Goal: Use online tool/utility: Utilize a website feature to perform a specific function

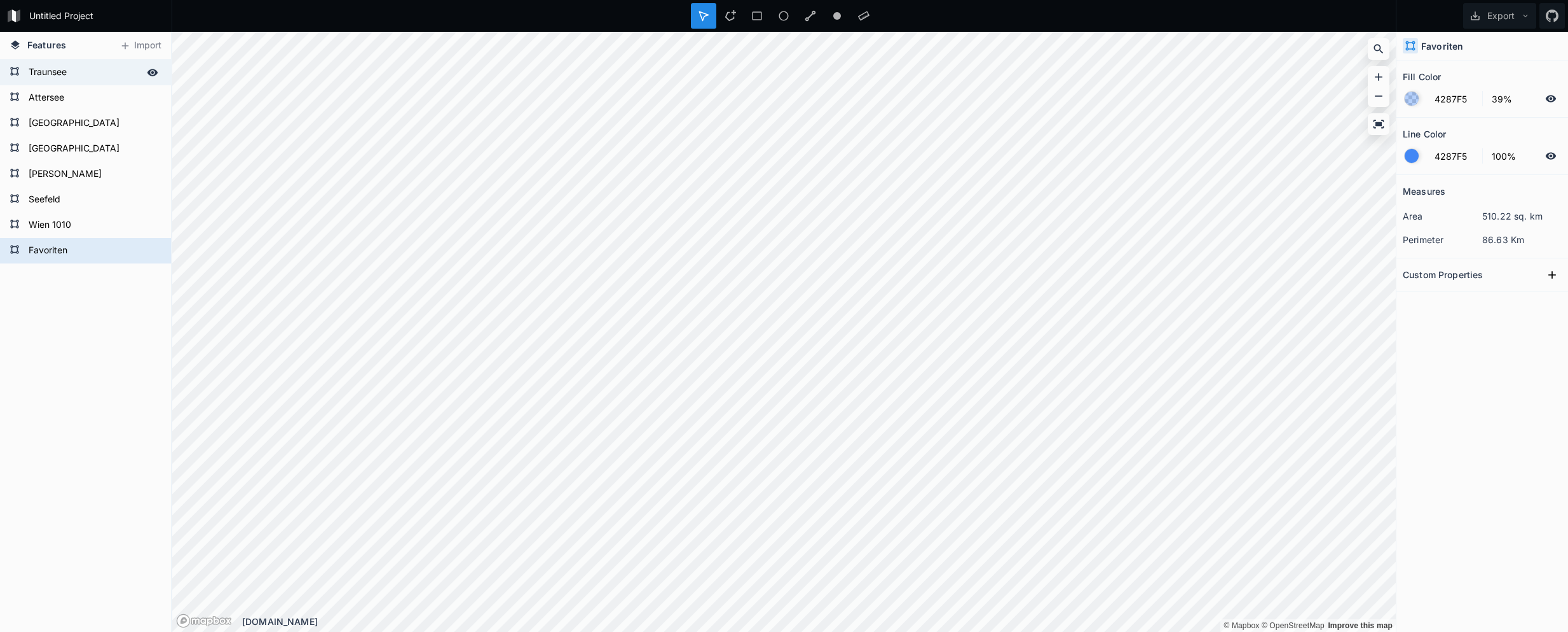
click at [27, 75] on form "Traunsee" at bounding box center [84, 72] width 119 height 19
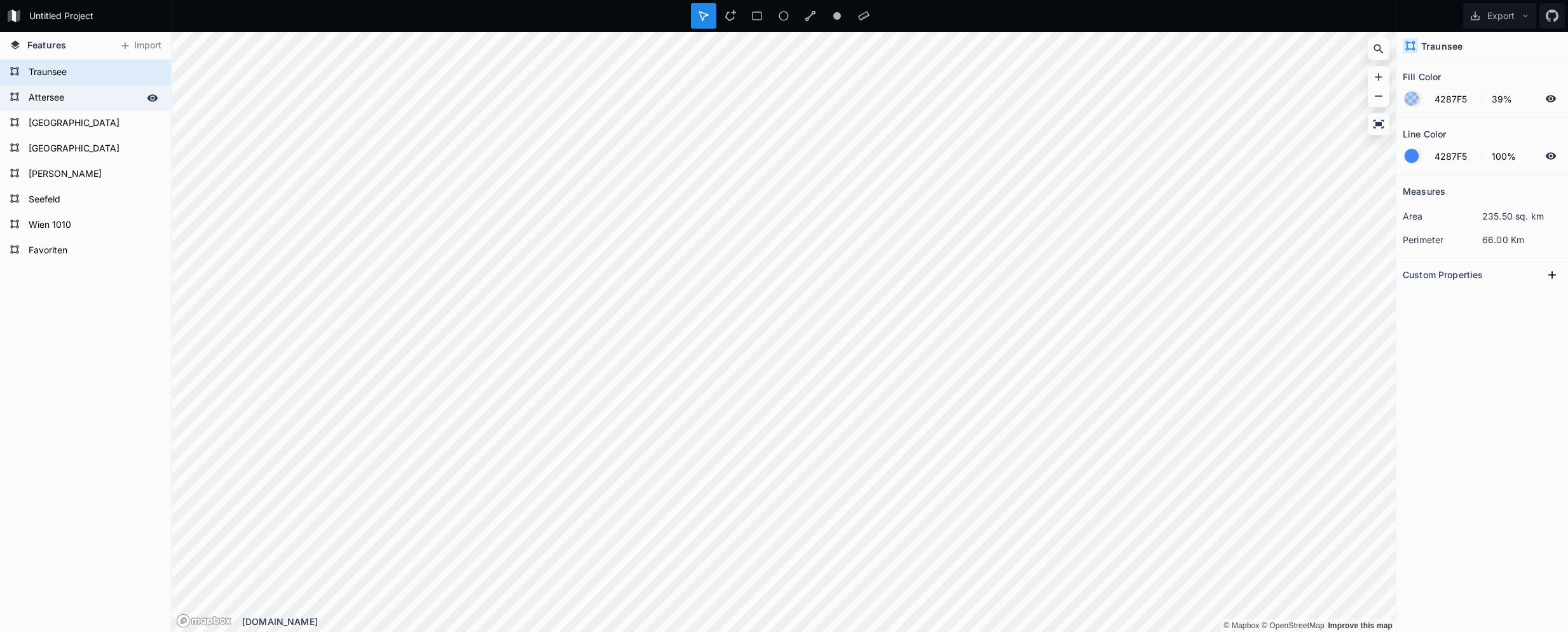
click at [37, 97] on form "Attersee" at bounding box center [84, 98] width 119 height 19
type input "8%"
type input "20%"
click at [48, 120] on form "[GEOGRAPHIC_DATA]" at bounding box center [84, 123] width 119 height 19
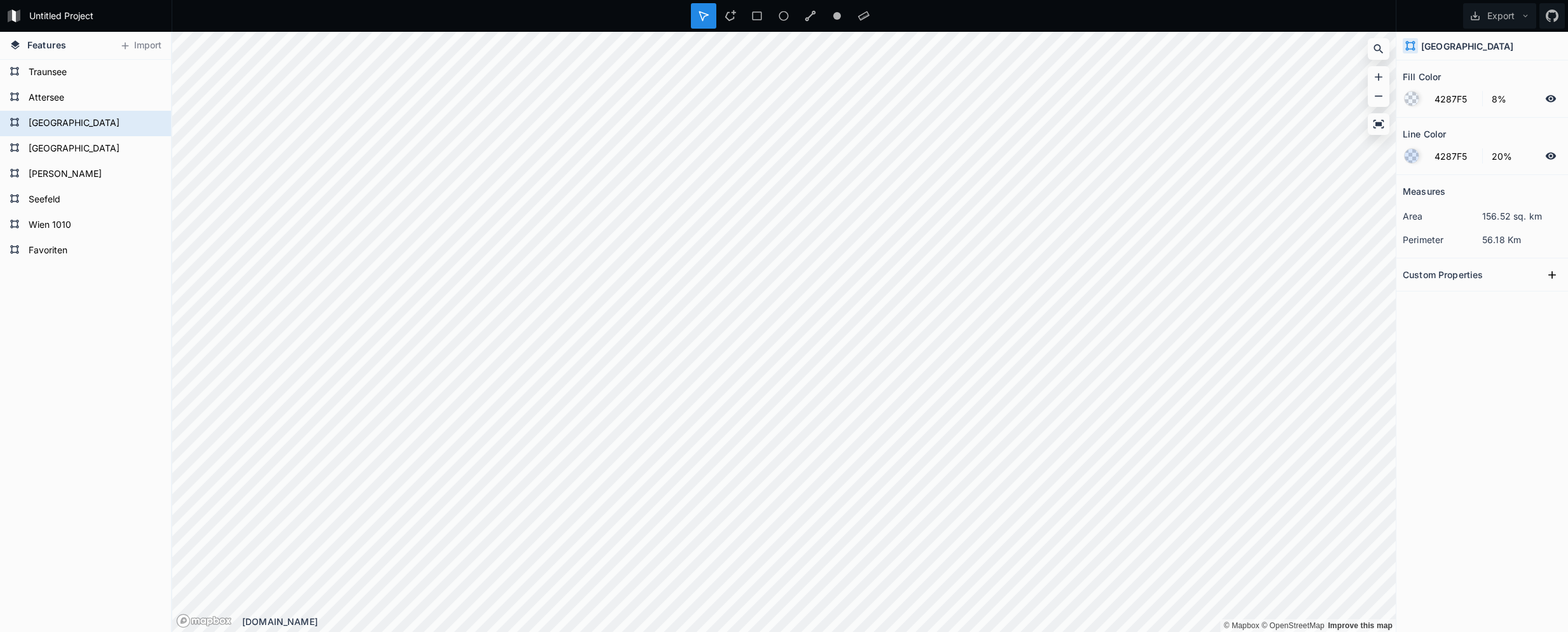
click at [75, 12] on form "Untitled Project" at bounding box center [96, 15] width 143 height 19
click at [47, 81] on form "Traunsee" at bounding box center [84, 72] width 119 height 19
type input "39%"
type input "100%"
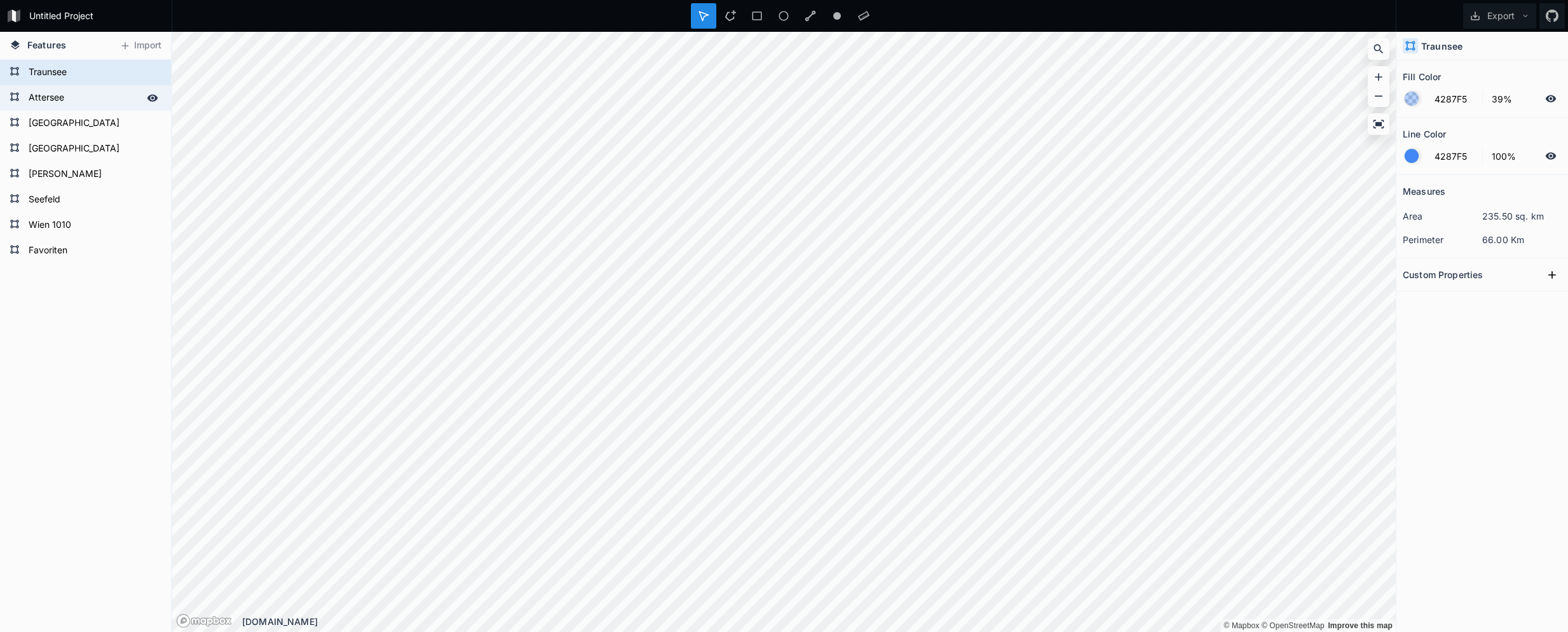
click at [59, 98] on form "Attersee" at bounding box center [84, 98] width 119 height 19
type input "8%"
type input "20%"
click at [61, 117] on form "[GEOGRAPHIC_DATA]" at bounding box center [84, 123] width 119 height 19
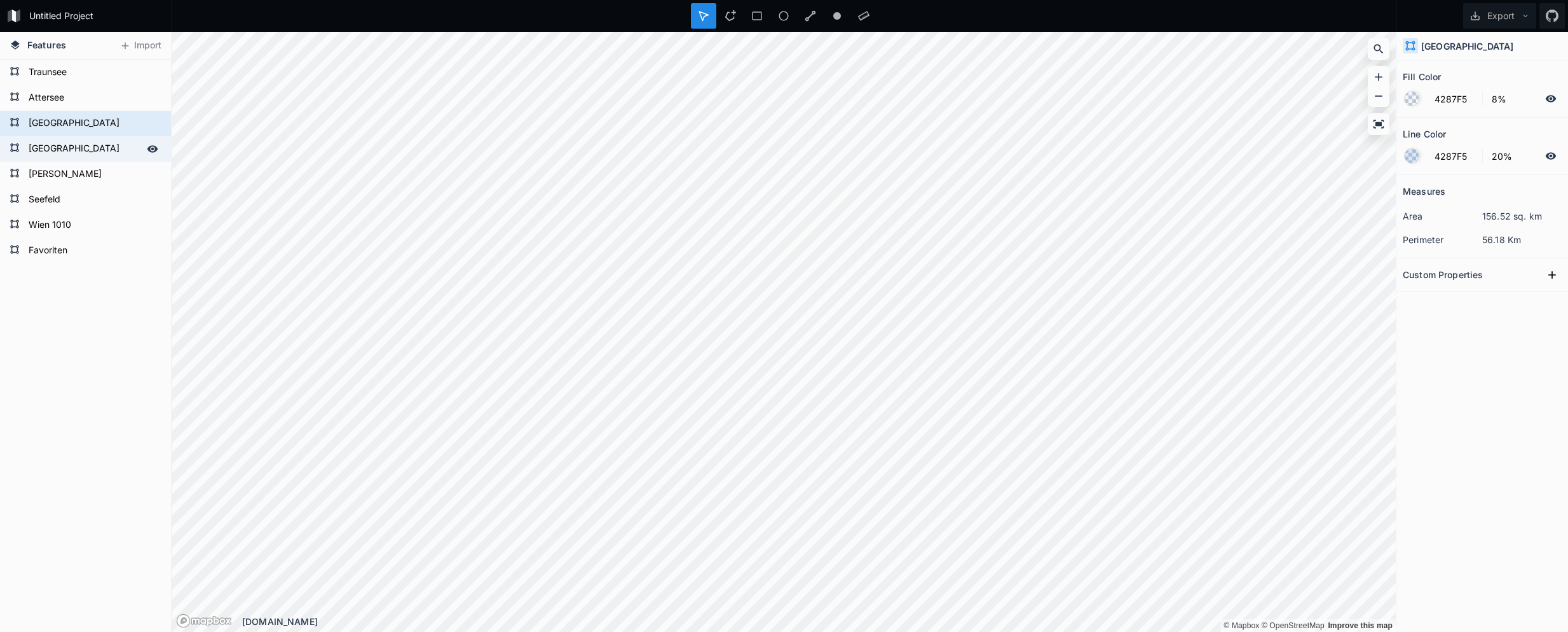
click at [62, 138] on div "[GEOGRAPHIC_DATA]" at bounding box center [86, 149] width 171 height 26
click at [63, 168] on form "[PERSON_NAME]" at bounding box center [84, 175] width 119 height 19
type input "39%"
type input "100%"
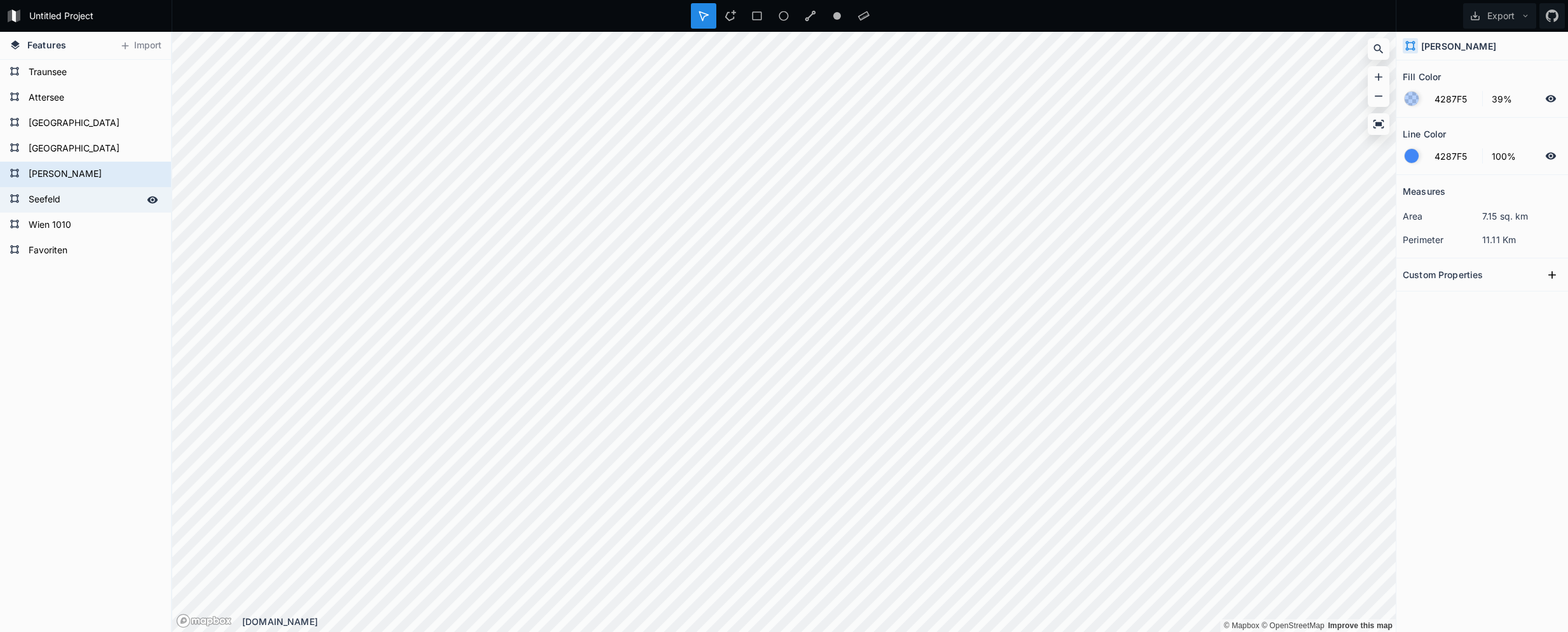
click at [58, 193] on form "Seefeld" at bounding box center [84, 199] width 119 height 19
click at [58, 212] on div "Seefeld" at bounding box center [86, 200] width 171 height 26
click at [60, 225] on form "Wien 1010" at bounding box center [84, 225] width 119 height 19
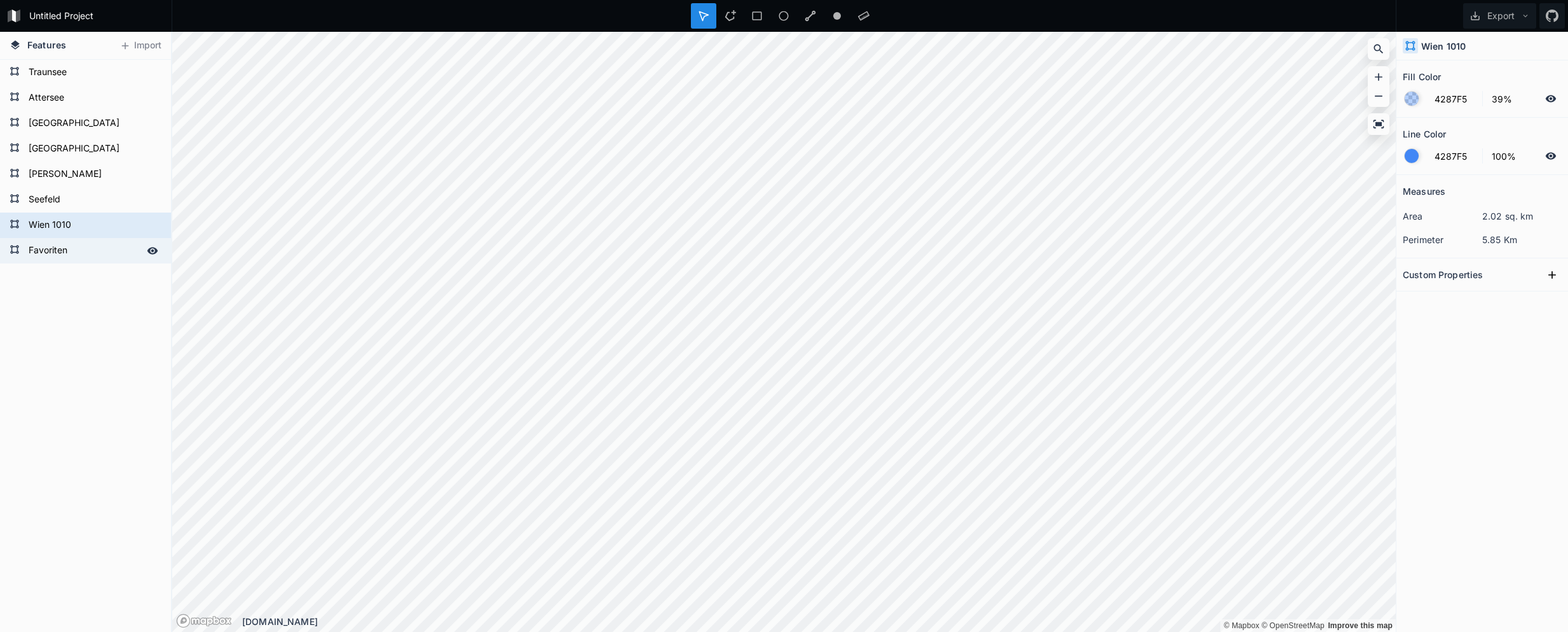
click at [59, 241] on form "Favoriten" at bounding box center [84, 251] width 119 height 19
click at [26, 220] on form "Wien 1010" at bounding box center [84, 225] width 119 height 19
click at [42, 207] on form "Seefeld" at bounding box center [84, 199] width 119 height 19
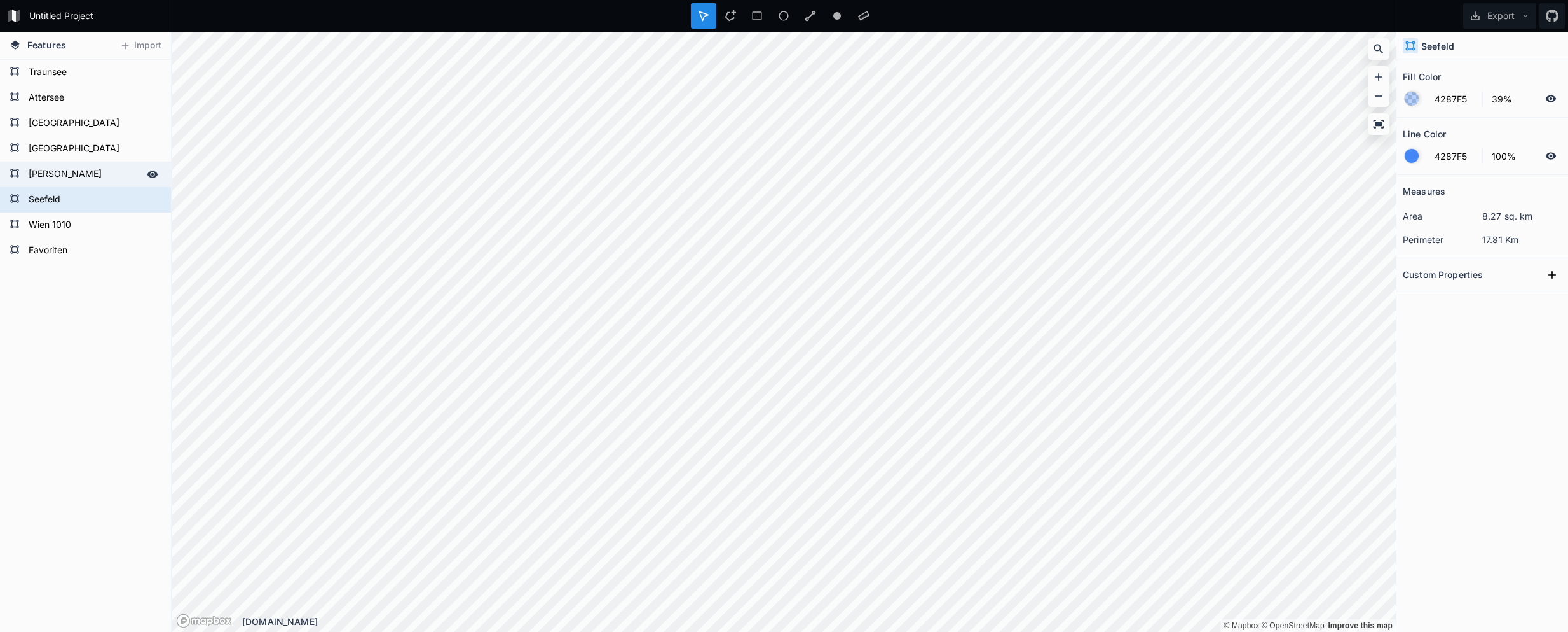
click at [51, 182] on form "[PERSON_NAME]" at bounding box center [84, 175] width 119 height 19
click at [46, 154] on form "[GEOGRAPHIC_DATA]" at bounding box center [84, 149] width 119 height 19
type input "8%"
type input "20%"
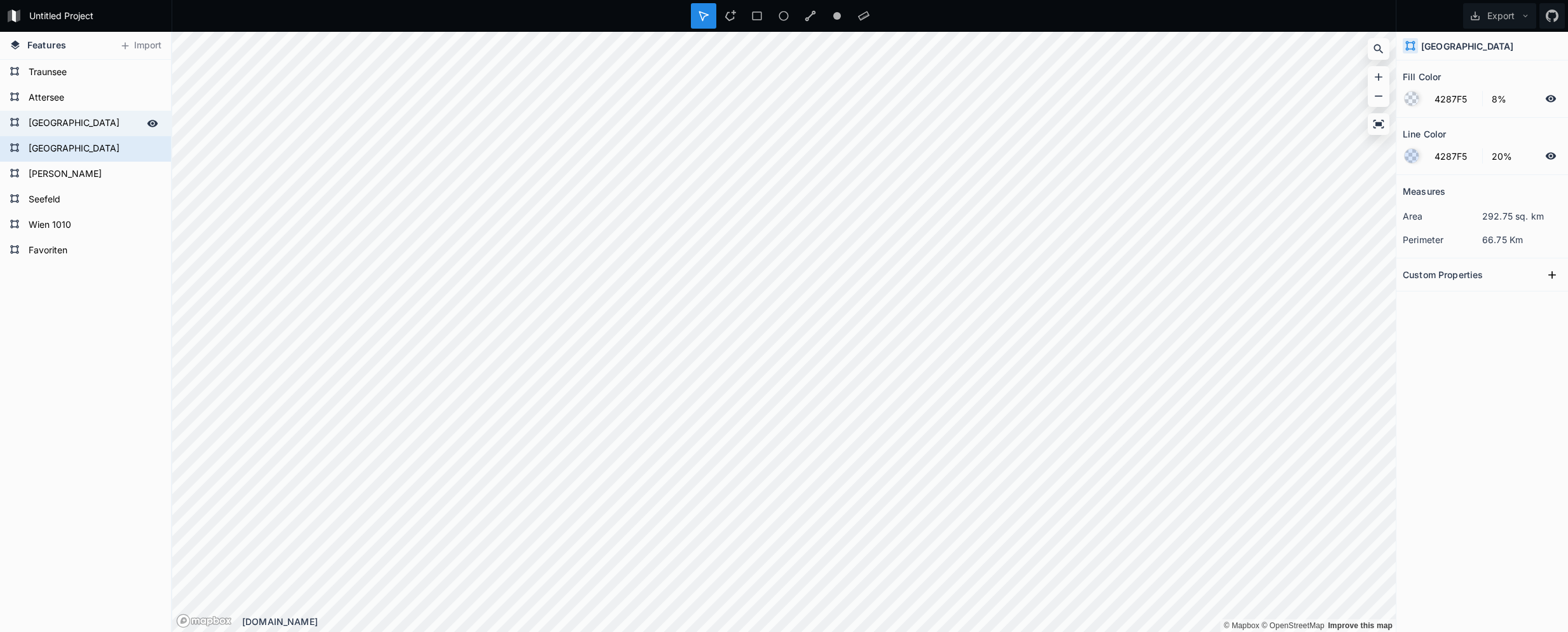
click at [49, 120] on form "[GEOGRAPHIC_DATA]" at bounding box center [84, 123] width 119 height 19
click at [46, 97] on form "Attersee" at bounding box center [84, 98] width 119 height 19
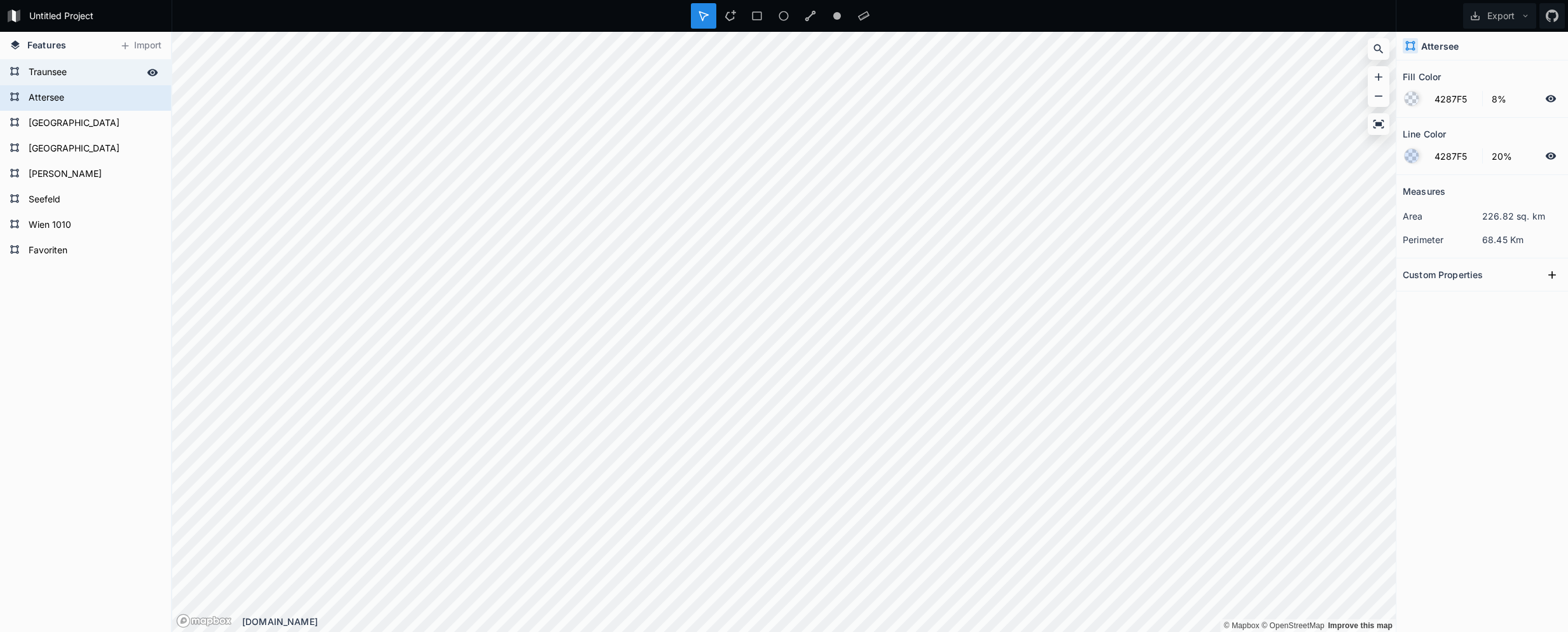
click at [51, 77] on form "Traunsee" at bounding box center [84, 72] width 119 height 19
type input "39%"
type input "100%"
click at [53, 43] on span "Features" at bounding box center [47, 45] width 39 height 13
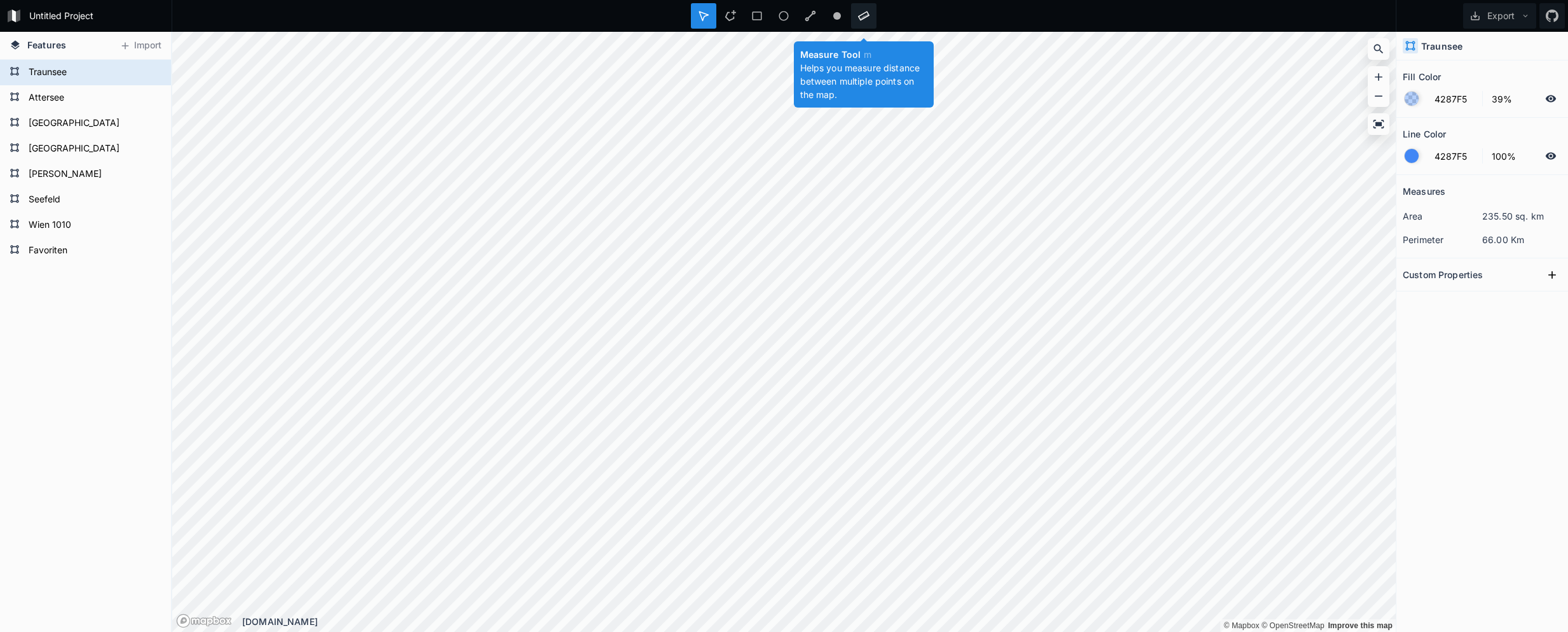
click at [860, 15] on icon at bounding box center [864, 15] width 11 height 11
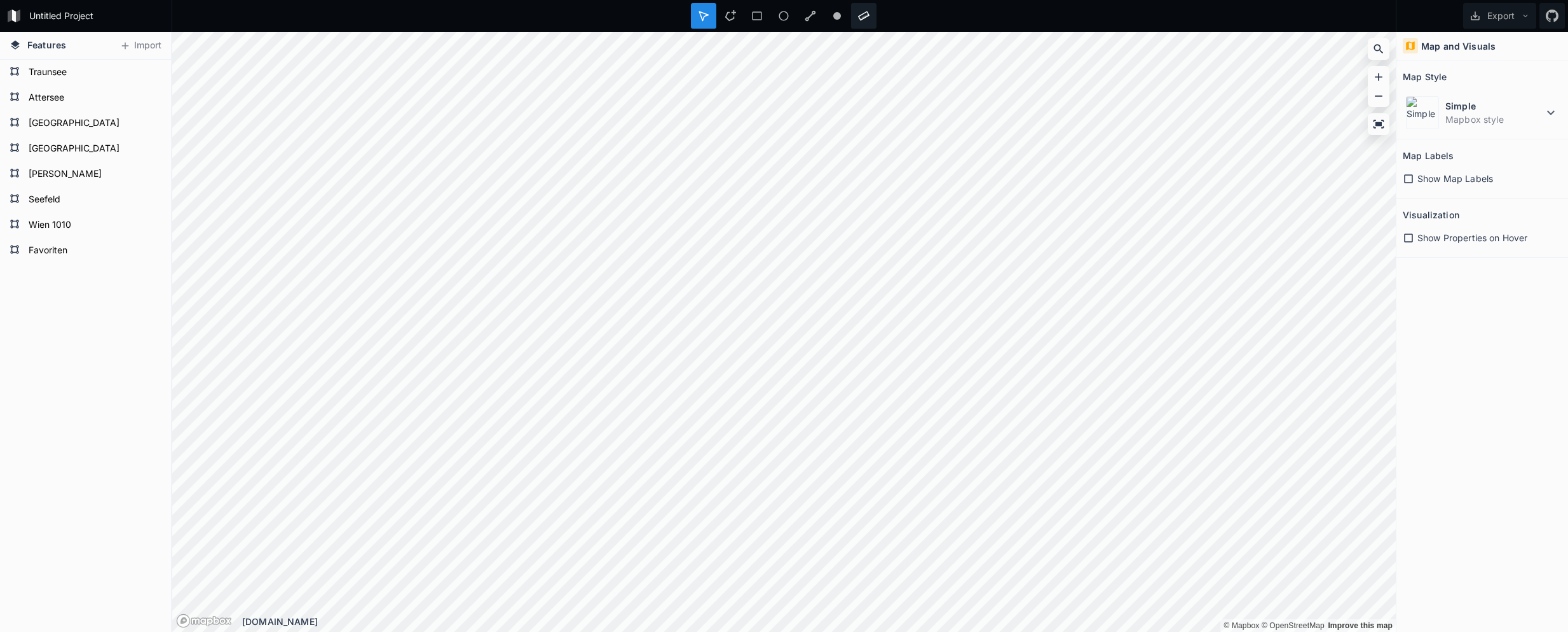
click at [856, 20] on div at bounding box center [864, 16] width 26 height 26
